Goal: Transaction & Acquisition: Download file/media

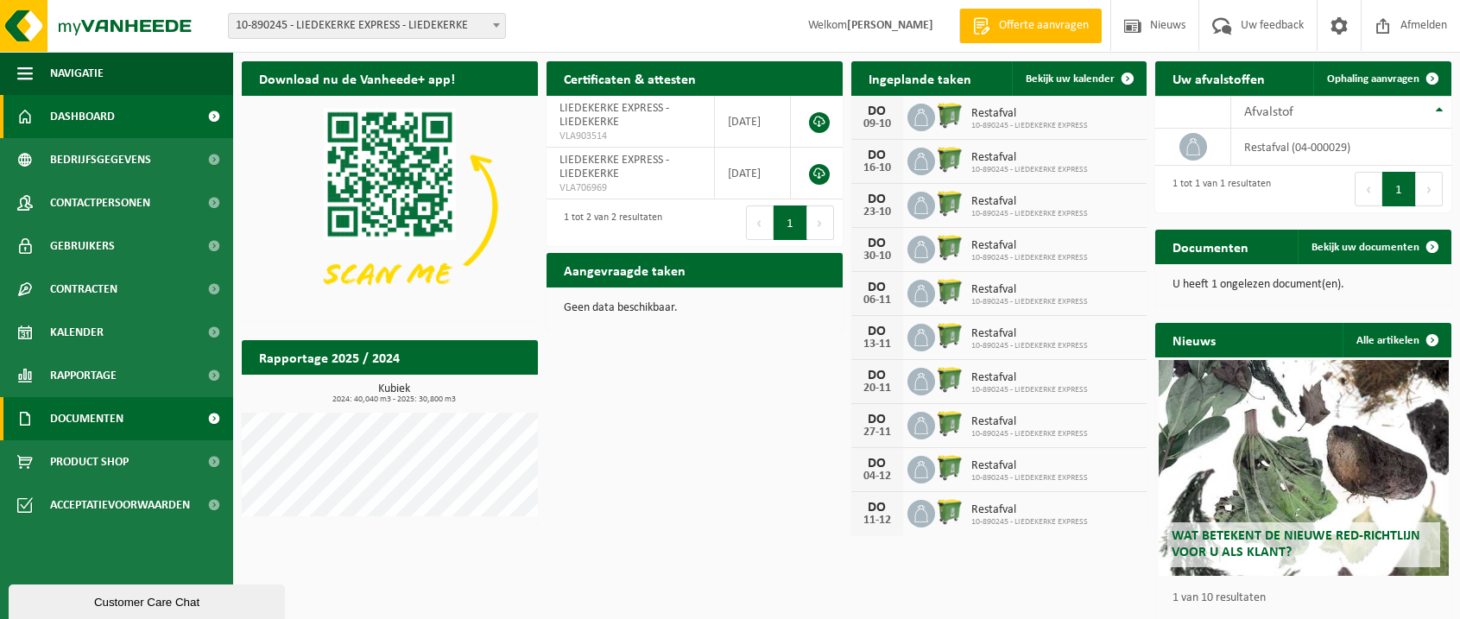
click at [106, 407] on span "Documenten" at bounding box center [86, 418] width 73 height 43
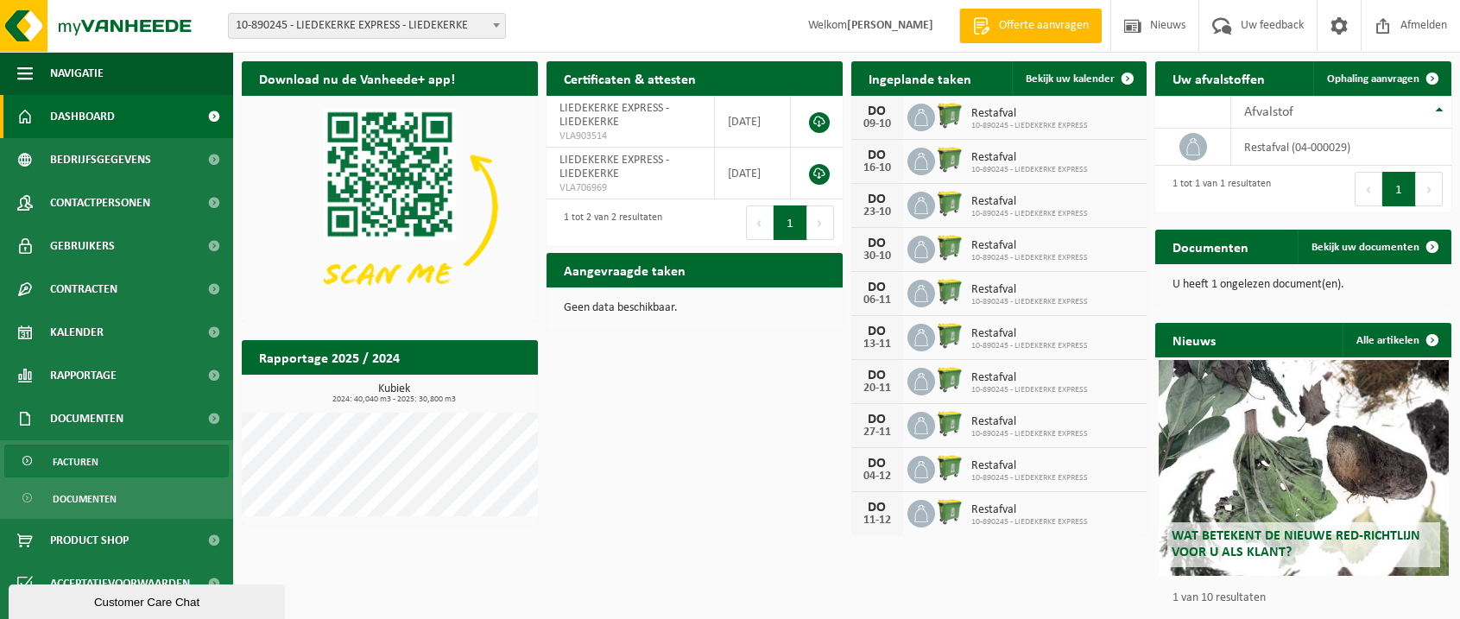
click at [120, 458] on link "Facturen" at bounding box center [116, 461] width 224 height 33
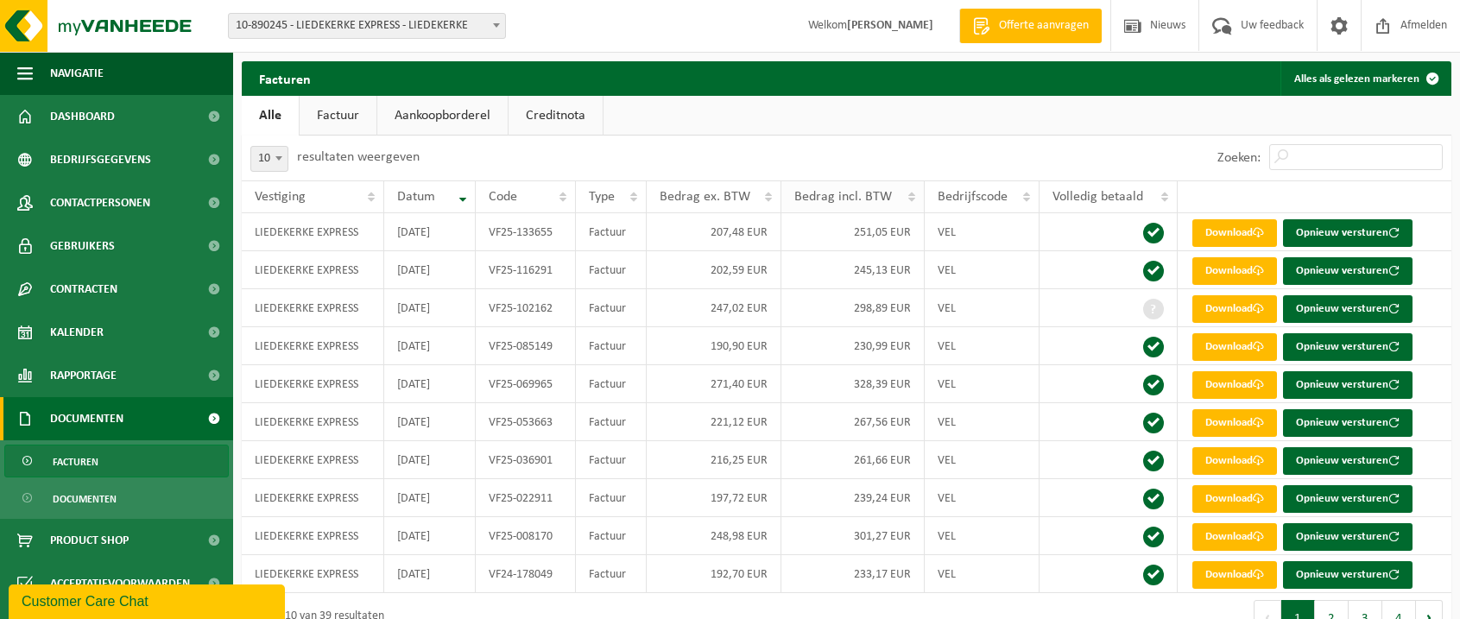
scroll to position [41, 0]
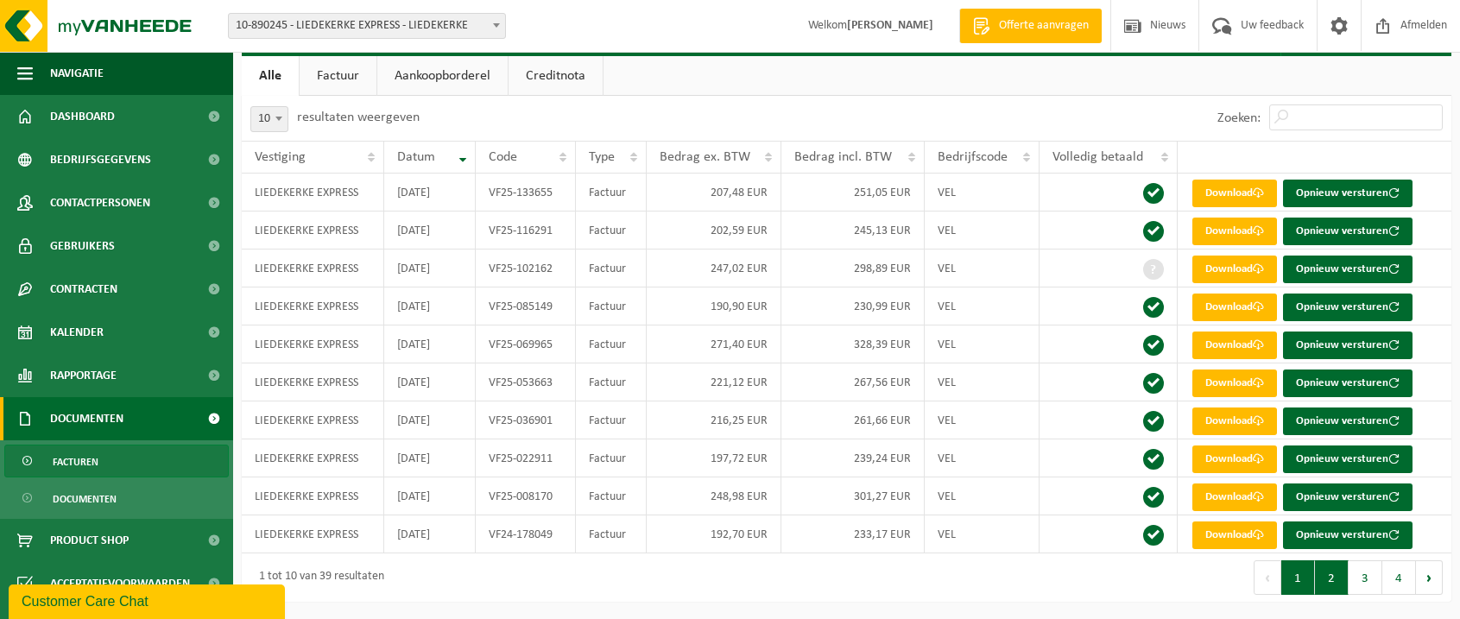
click at [1332, 572] on button "2" at bounding box center [1332, 577] width 34 height 35
click at [1261, 583] on button "Vorige" at bounding box center [1268, 577] width 28 height 35
click at [1204, 270] on link "Download" at bounding box center [1234, 270] width 85 height 28
